Goal: Task Accomplishment & Management: Complete application form

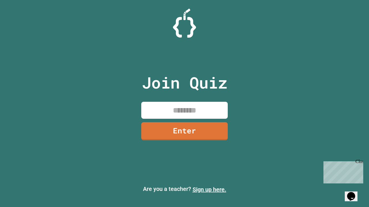
click at [209, 190] on link "Sign up here." at bounding box center [209, 189] width 34 height 7
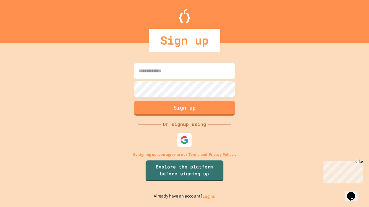
click at [209, 196] on link "Log in." at bounding box center [208, 197] width 13 height 6
